Goal: Information Seeking & Learning: Understand process/instructions

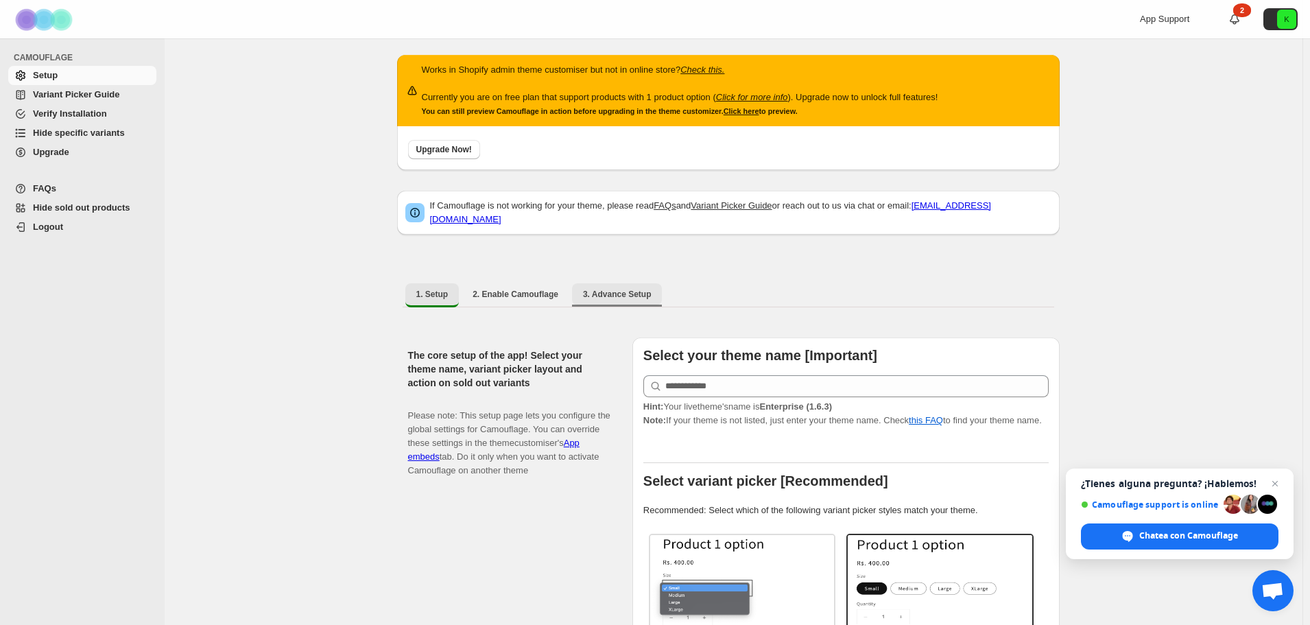
click at [608, 292] on button "3. Advance Setup" at bounding box center [617, 294] width 91 height 22
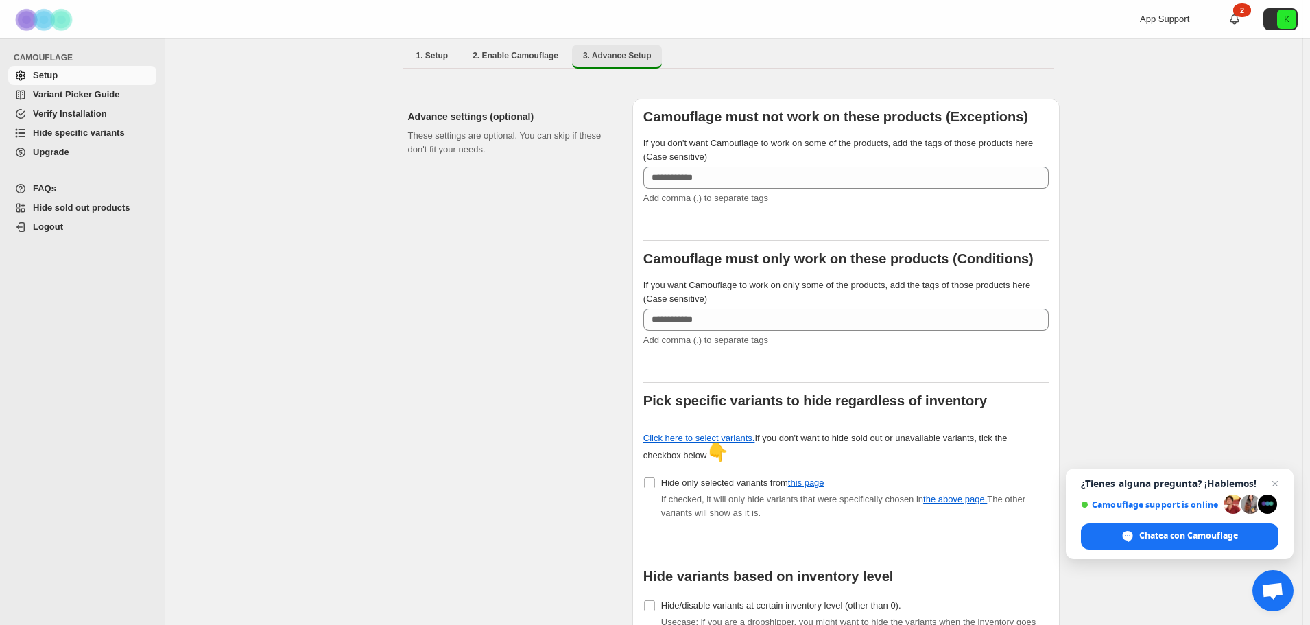
scroll to position [217, 0]
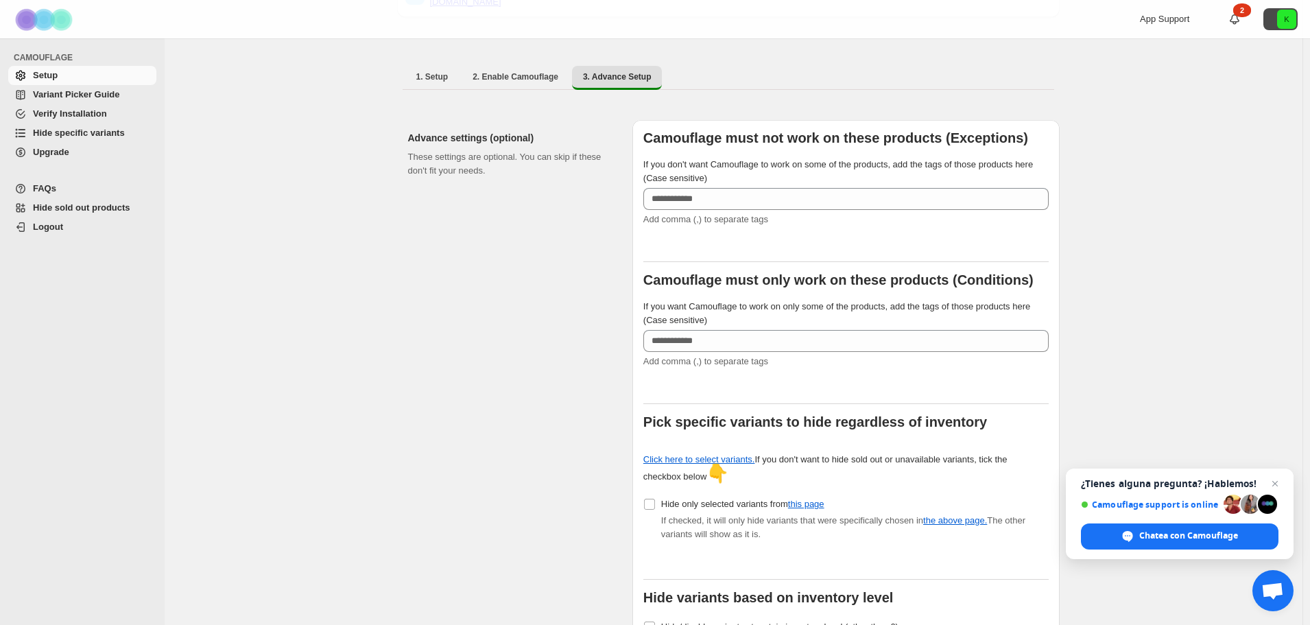
click at [1279, 21] on button "K" at bounding box center [1281, 19] width 34 height 22
click at [1261, 56] on span "kidqxp-kt.myshopify.com" at bounding box center [1260, 57] width 71 height 10
click at [51, 209] on span "Hide sold out products" at bounding box center [81, 207] width 97 height 10
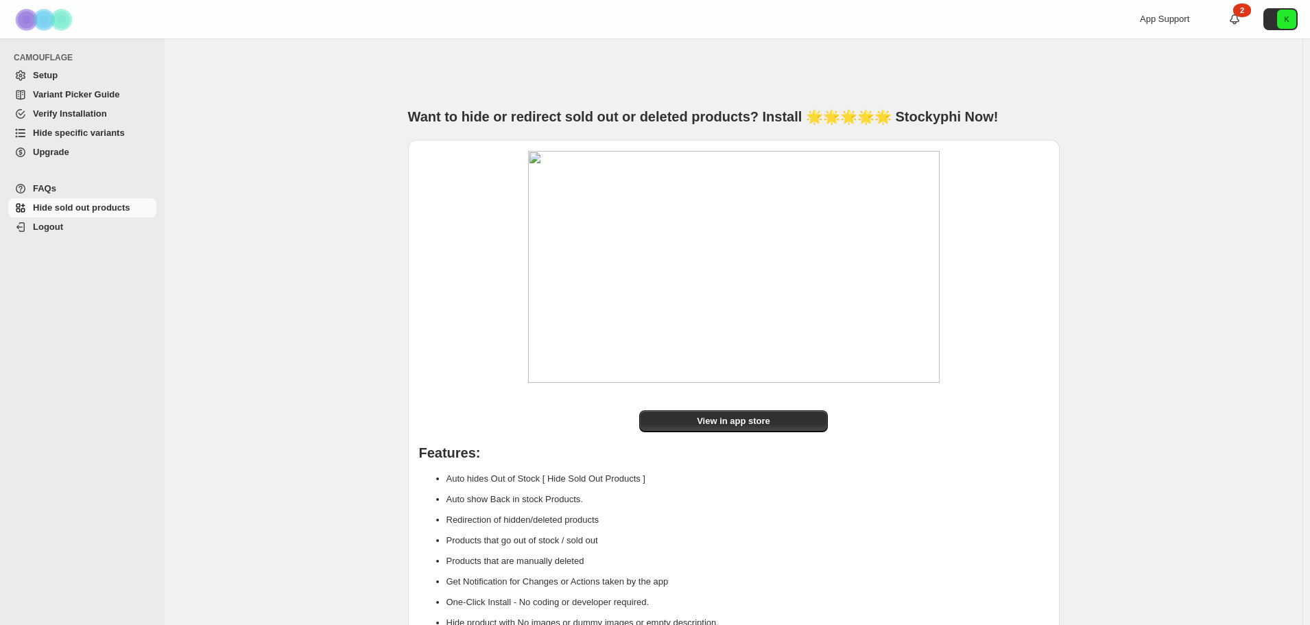
click at [41, 185] on span "FAQs" at bounding box center [44, 188] width 23 height 10
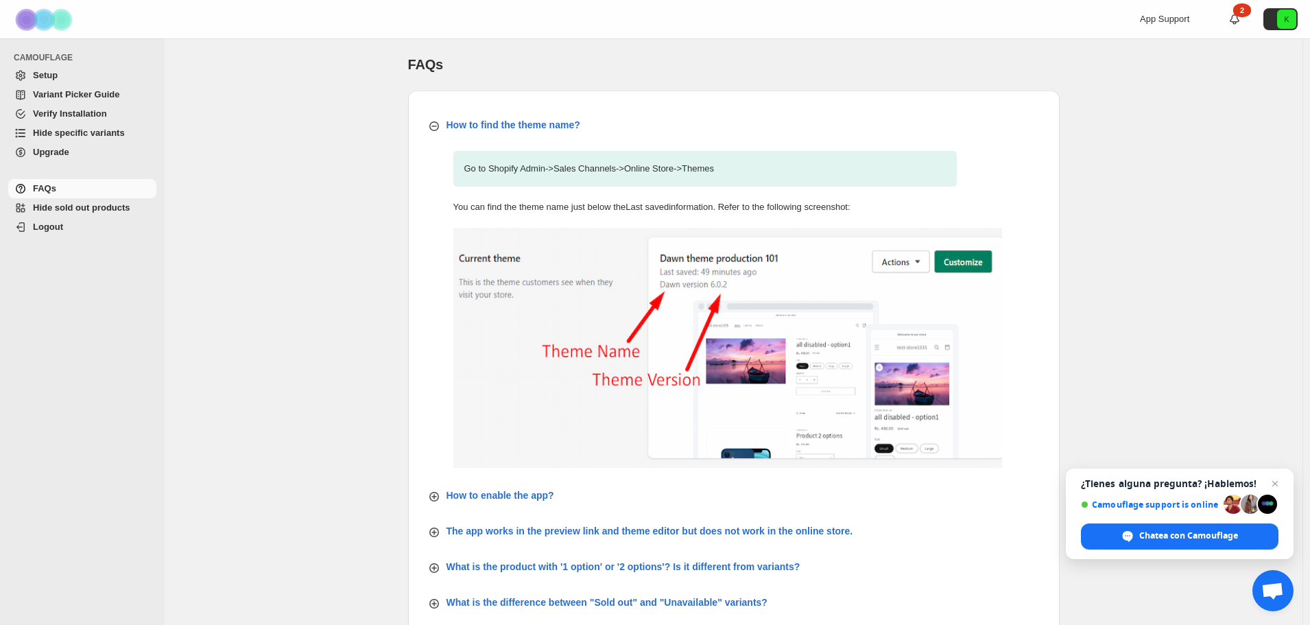
click at [50, 111] on span "Verify Installation" at bounding box center [70, 113] width 74 height 10
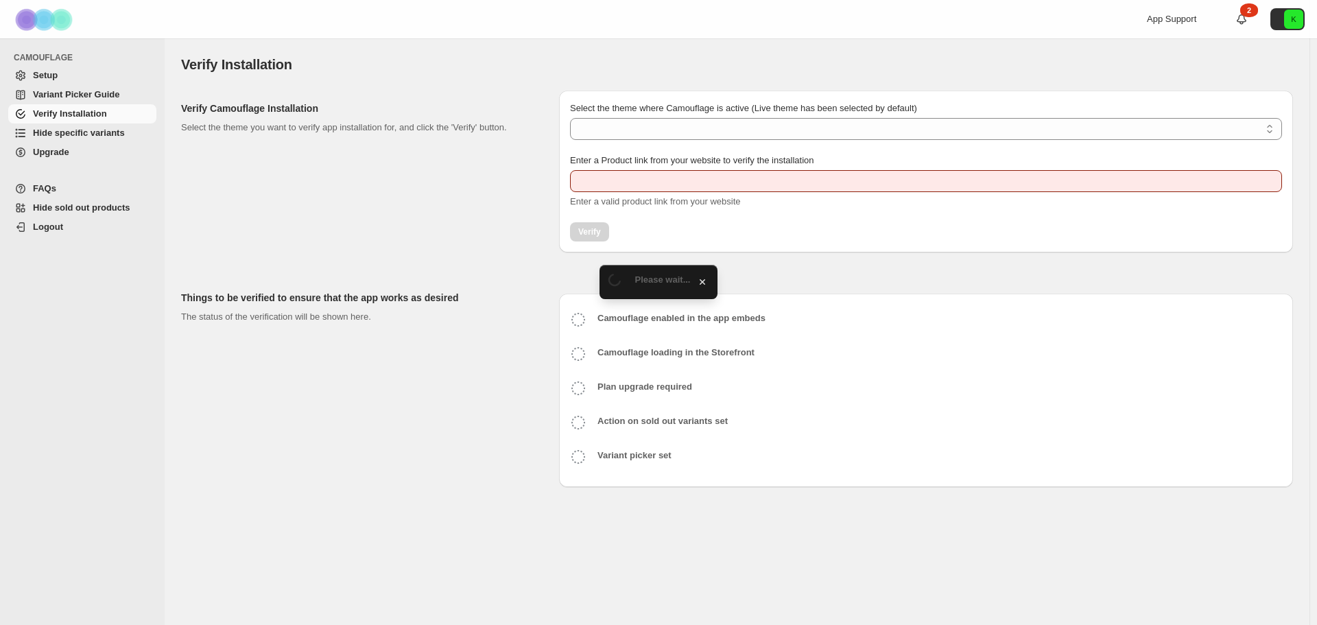
type input "**********"
select select "**********"
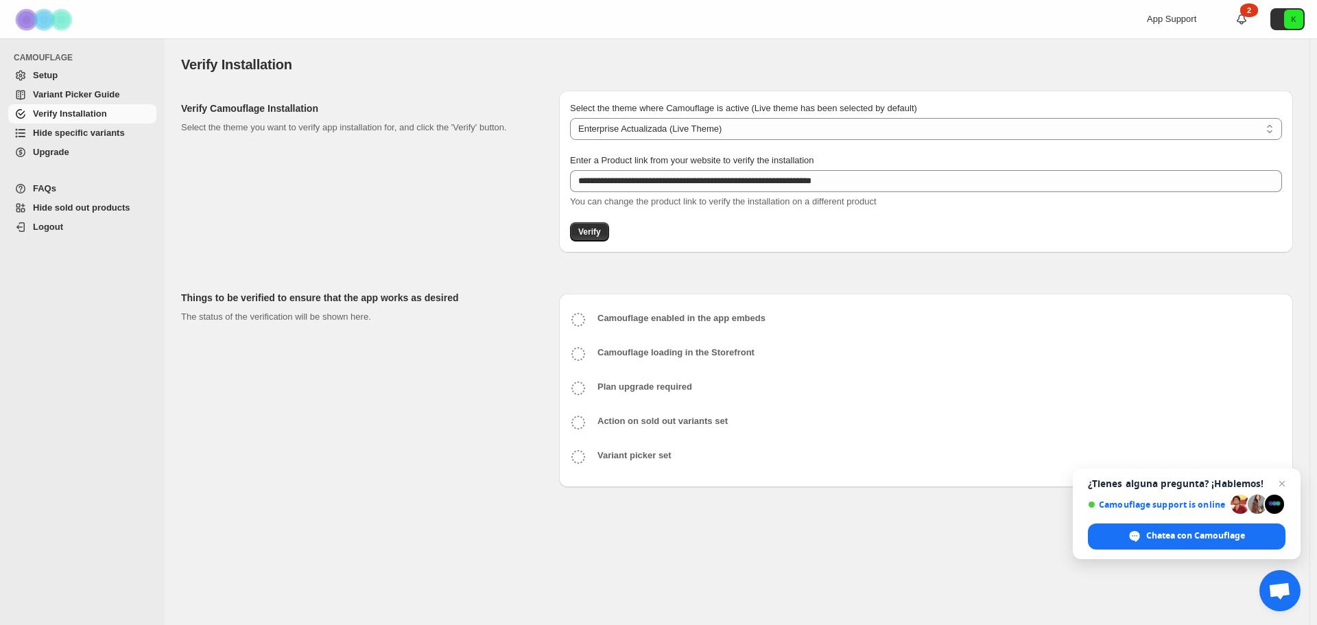
click at [90, 92] on span "Variant Picker Guide" at bounding box center [76, 94] width 86 height 10
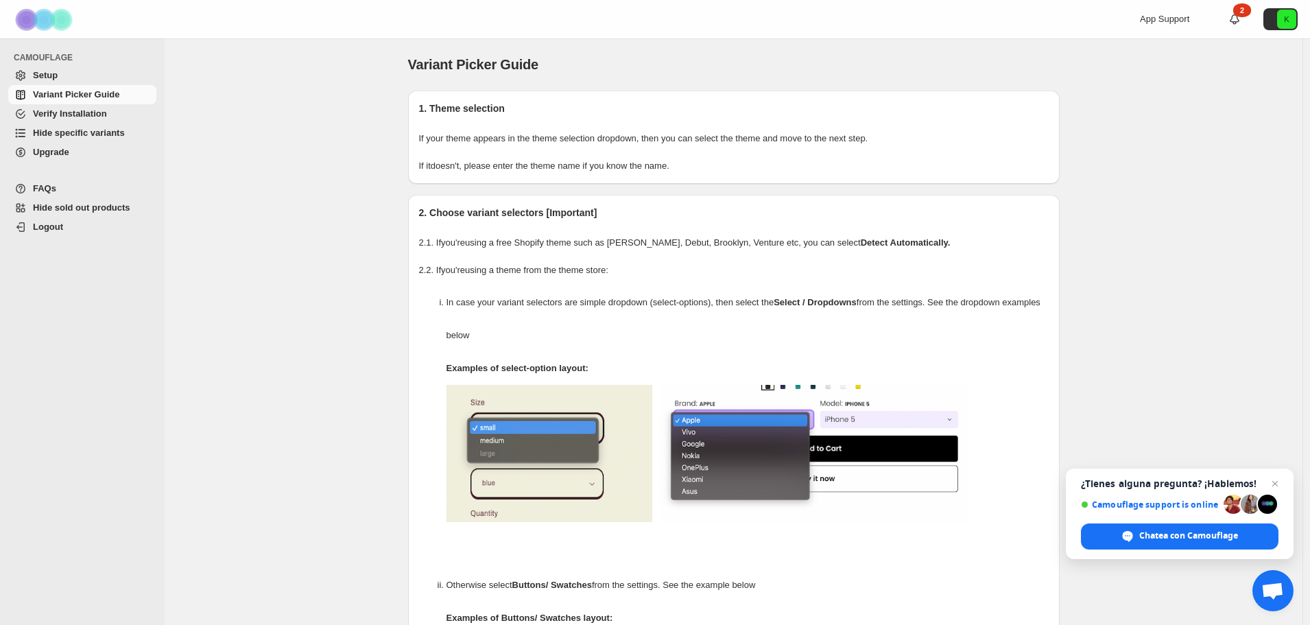
click at [34, 72] on span "Setup" at bounding box center [45, 75] width 25 height 10
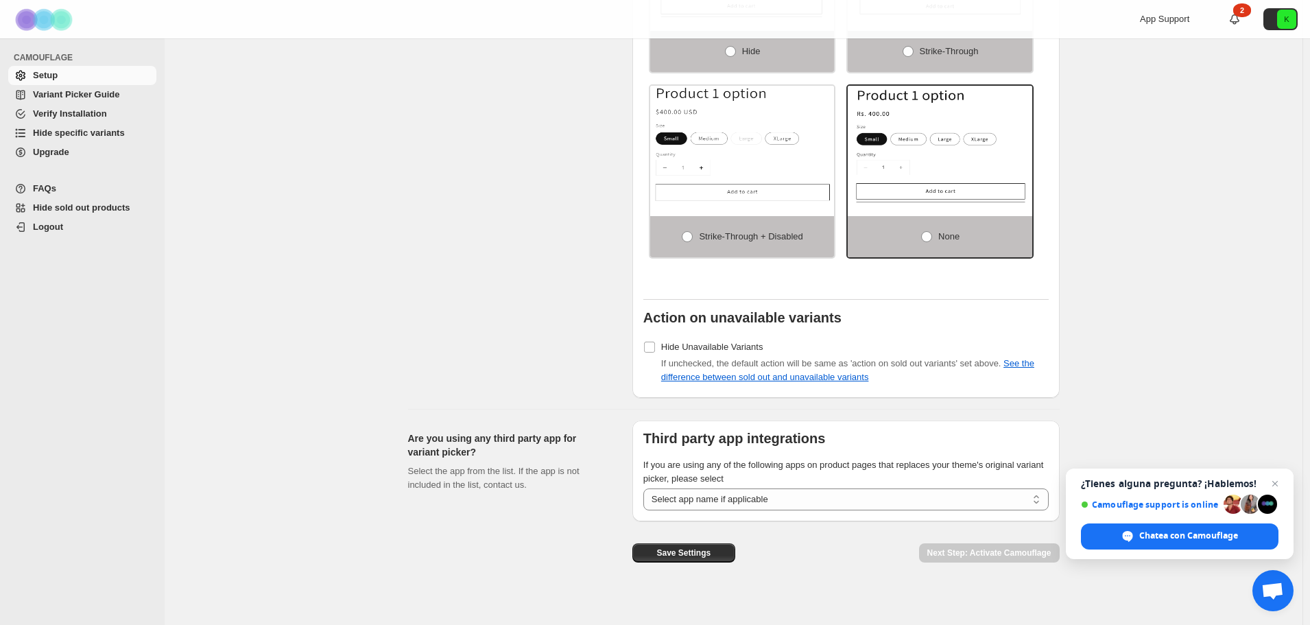
scroll to position [1075, 0]
click at [702, 490] on select "**********" at bounding box center [845, 498] width 405 height 22
click at [568, 369] on div "Set action on sold-out and unavailable variants Click here to check the differe…" at bounding box center [514, 126] width 213 height 542
click at [45, 184] on span "FAQs" at bounding box center [44, 188] width 23 height 10
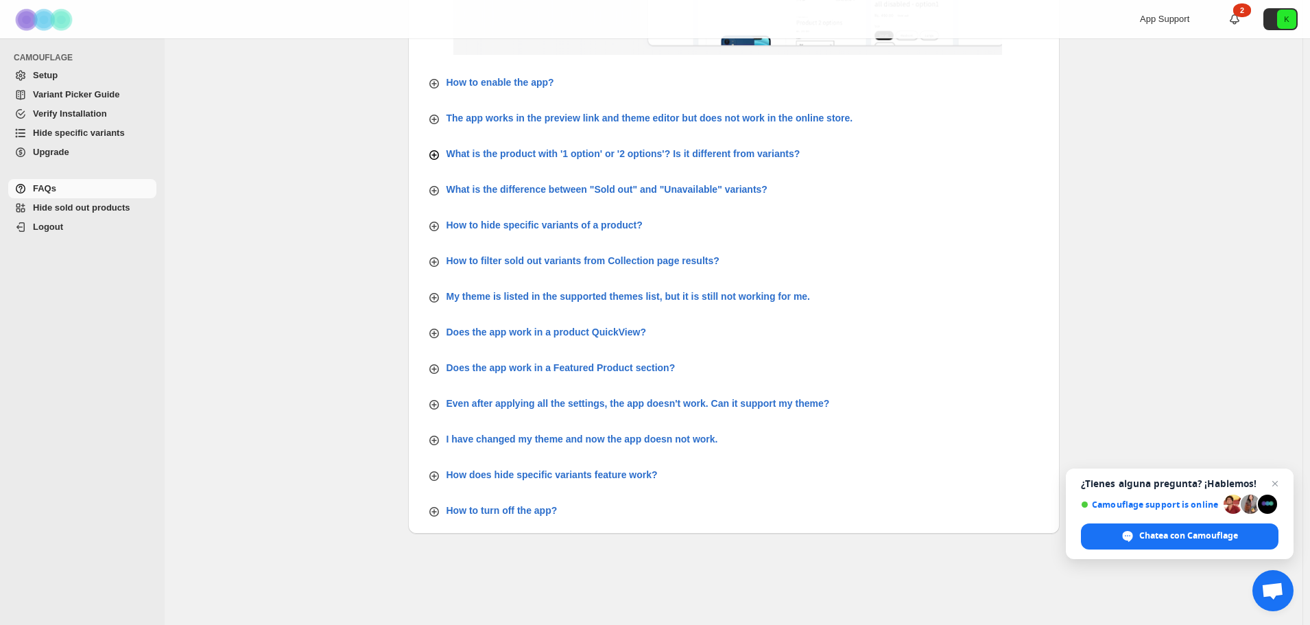
scroll to position [417, 0]
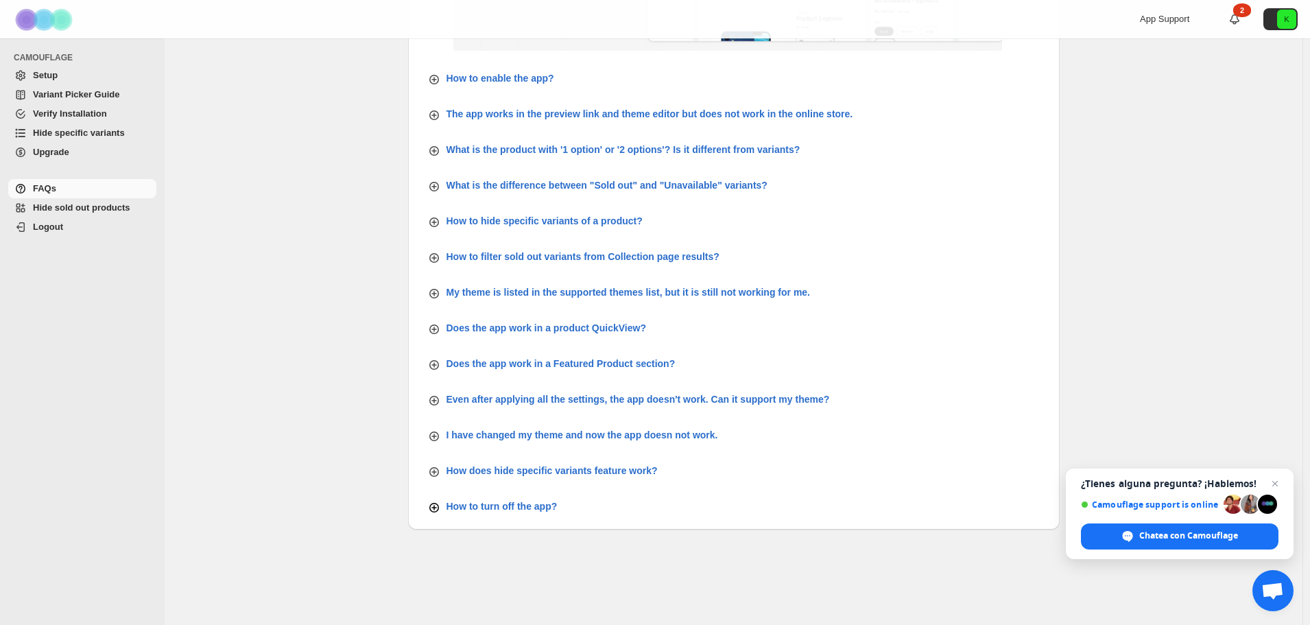
click at [525, 442] on p "How to turn off the app?" at bounding box center [583, 435] width 272 height 14
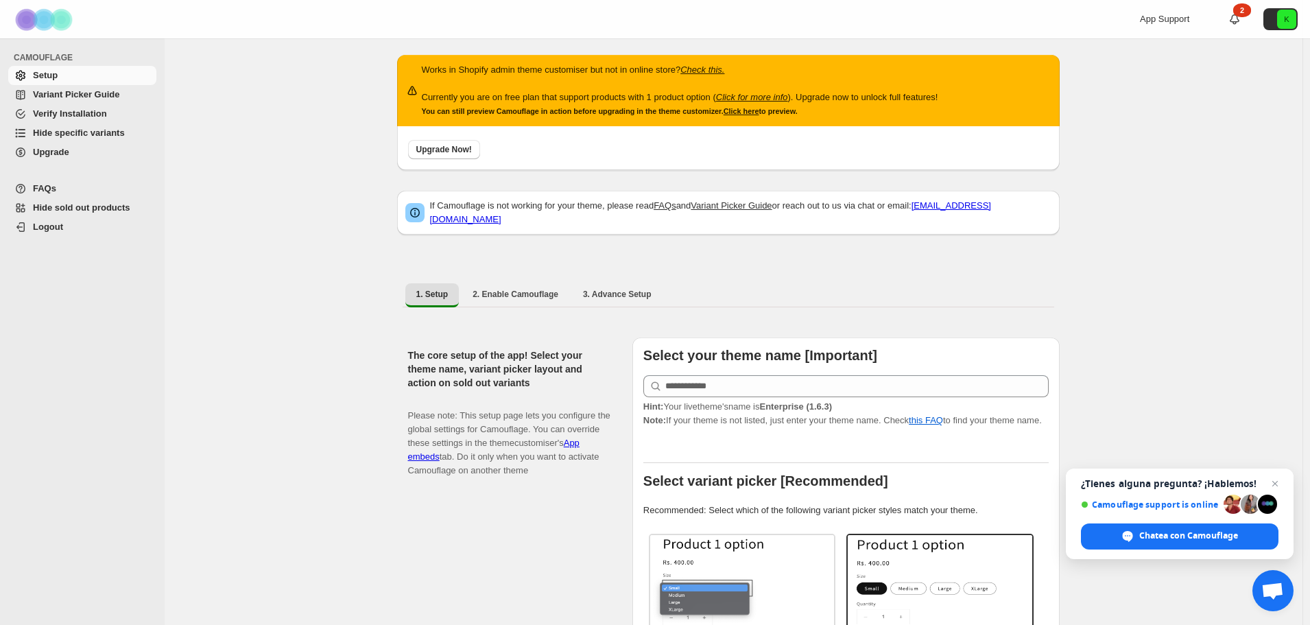
click at [1166, 19] on span "App Support" at bounding box center [1164, 19] width 49 height 10
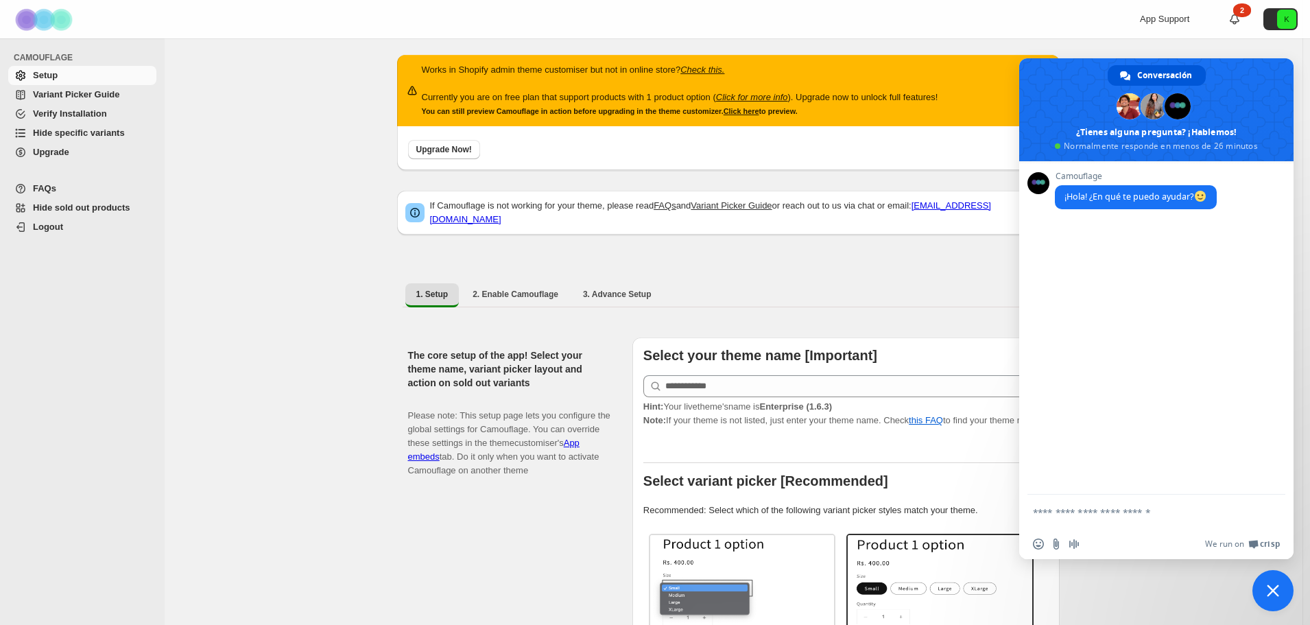
click at [60, 230] on span "Logout" at bounding box center [48, 227] width 30 height 10
